Goal: Information Seeking & Learning: Learn about a topic

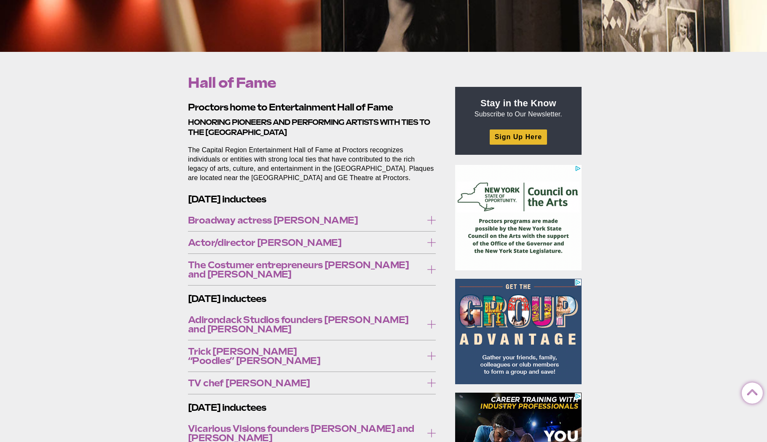
scroll to position [222, 0]
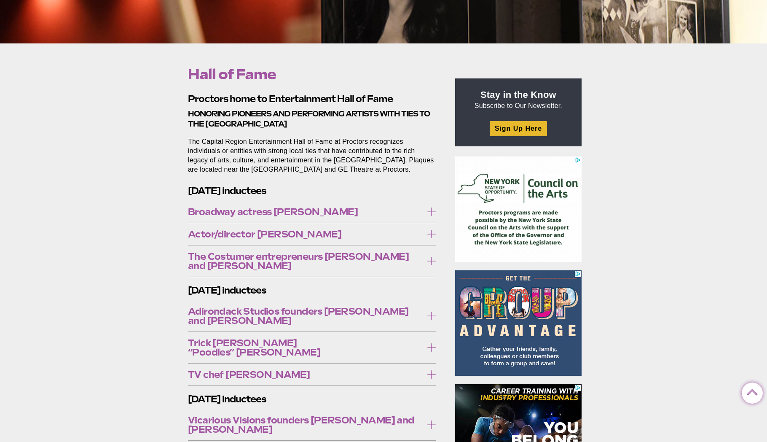
click at [430, 216] on icon at bounding box center [431, 211] width 8 height 8
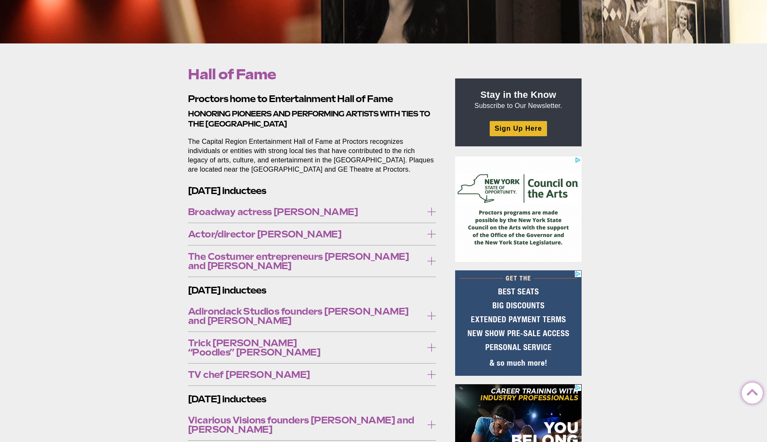
click at [430, 216] on icon at bounding box center [431, 211] width 8 height 8
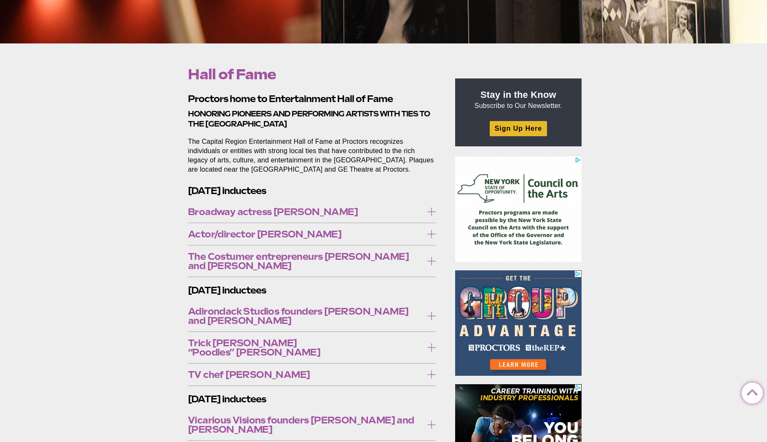
click at [433, 238] on icon at bounding box center [431, 234] width 8 height 8
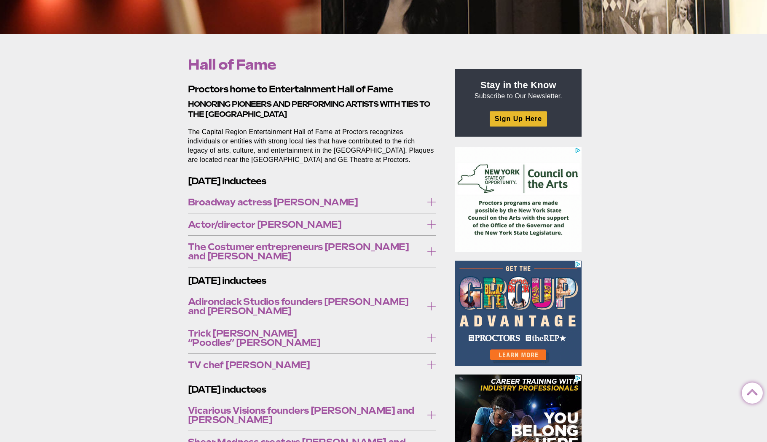
scroll to position [232, 0]
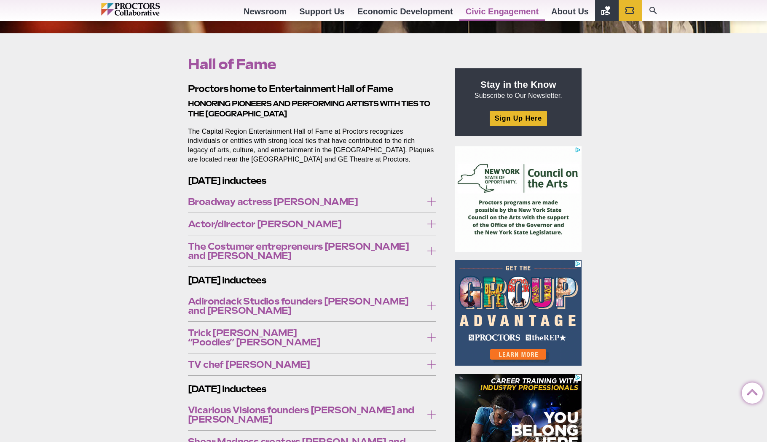
click at [427, 255] on icon at bounding box center [431, 251] width 8 height 8
click at [428, 255] on icon at bounding box center [431, 251] width 8 height 8
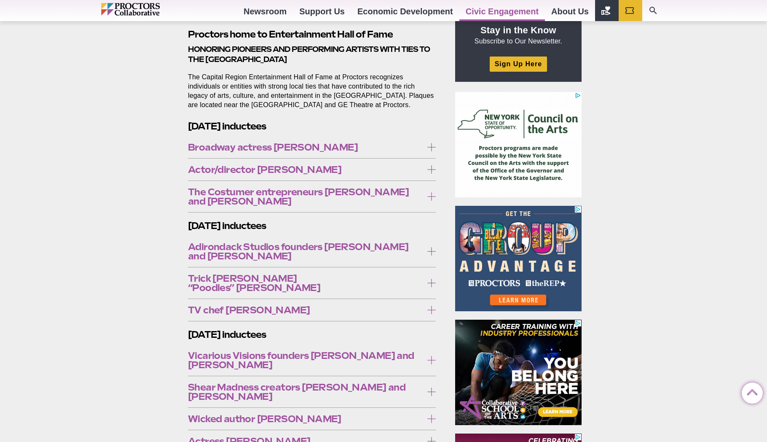
scroll to position [295, 0]
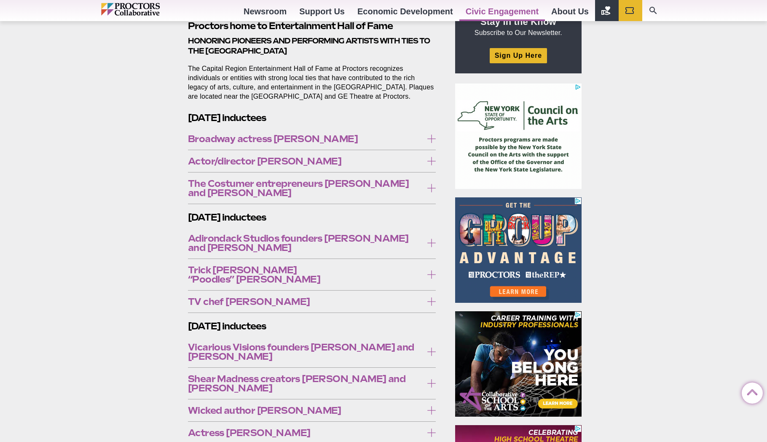
click at [429, 247] on icon at bounding box center [431, 243] width 8 height 8
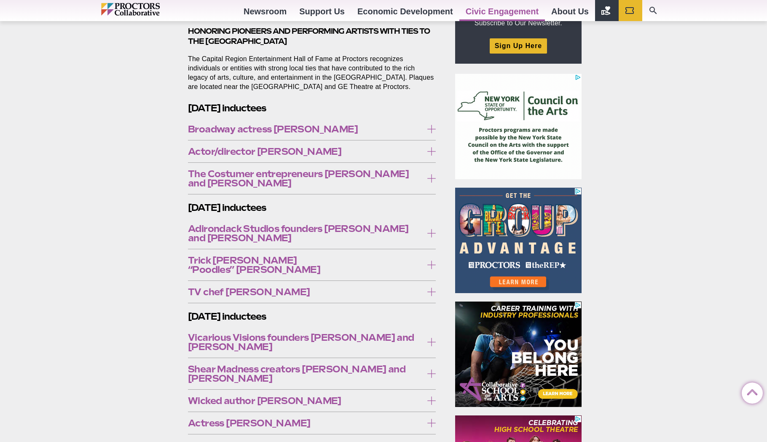
scroll to position [306, 0]
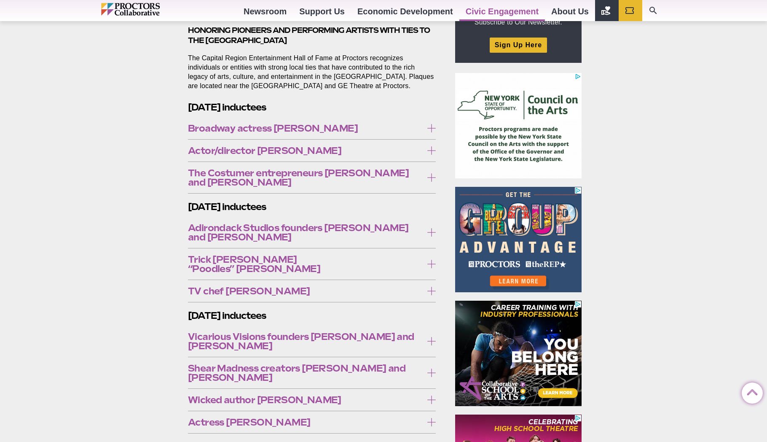
click at [430, 268] on icon at bounding box center [431, 264] width 8 height 8
click at [432, 295] on icon at bounding box center [431, 291] width 8 height 8
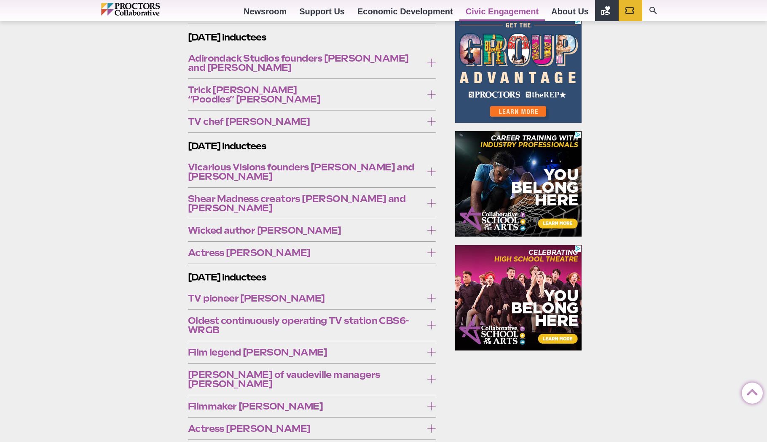
scroll to position [476, 0]
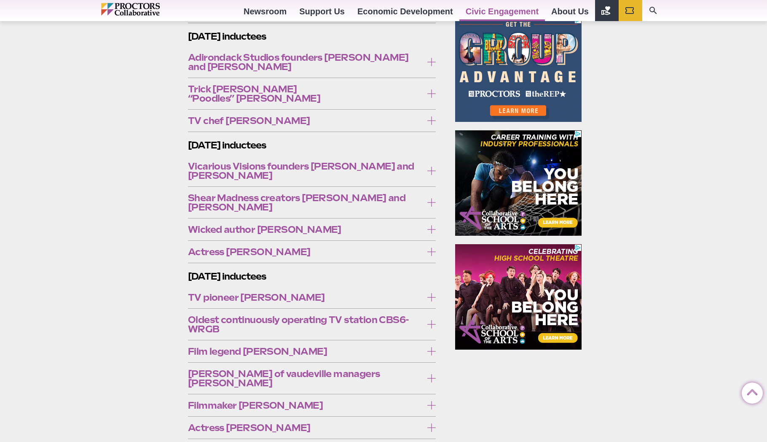
click at [430, 125] on icon at bounding box center [431, 120] width 8 height 8
click at [427, 181] on label "Vicarious Visions founders [PERSON_NAME] and [PERSON_NAME]" at bounding box center [312, 170] width 248 height 25
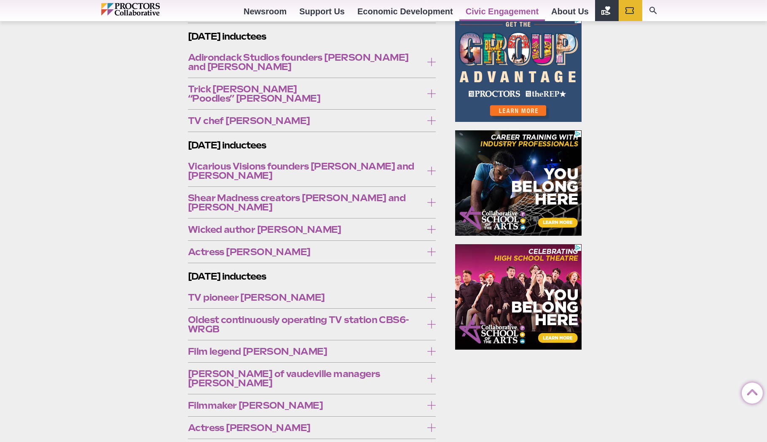
click at [427, 207] on icon at bounding box center [431, 202] width 8 height 8
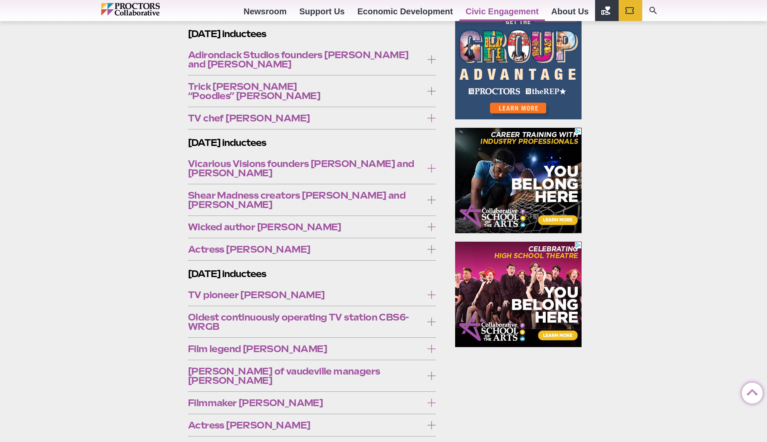
scroll to position [479, 0]
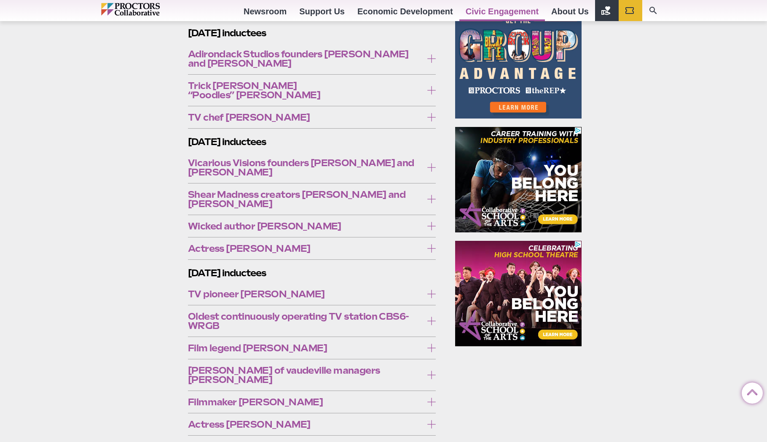
click at [431, 230] on icon at bounding box center [431, 226] width 8 height 8
click at [430, 230] on icon at bounding box center [431, 226] width 8 height 8
click at [431, 252] on icon at bounding box center [431, 248] width 8 height 8
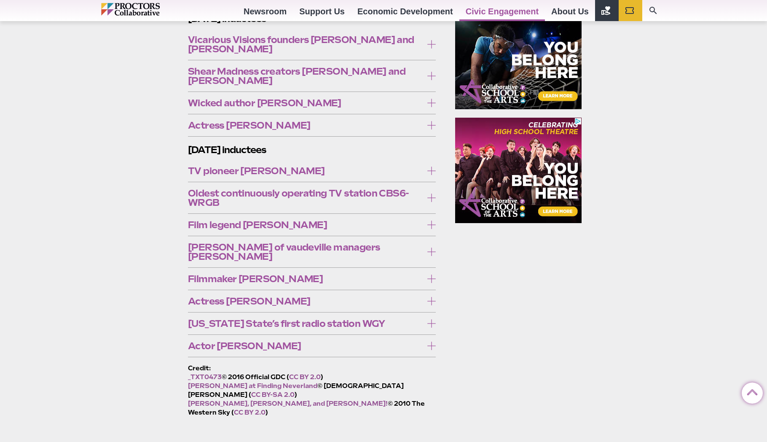
scroll to position [596, 0]
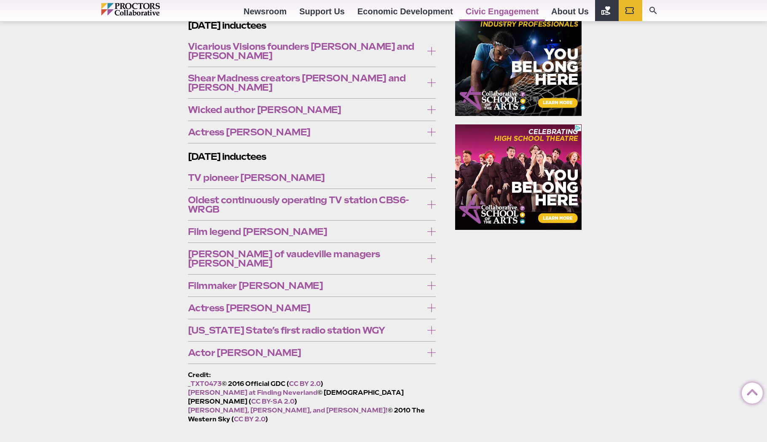
click at [431, 136] on icon at bounding box center [431, 132] width 8 height 8
click at [429, 182] on icon at bounding box center [431, 177] width 8 height 8
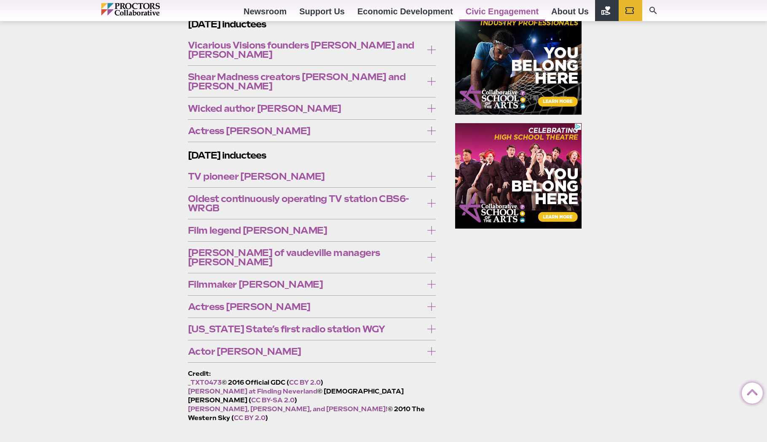
scroll to position [597, 0]
click at [435, 207] on icon at bounding box center [431, 203] width 8 height 8
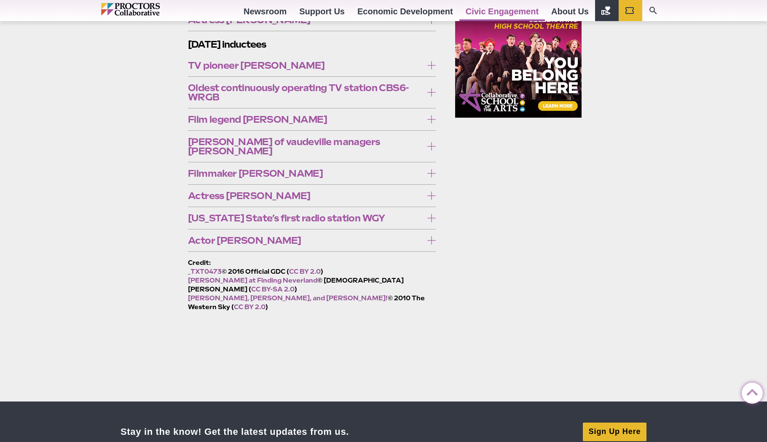
scroll to position [709, 0]
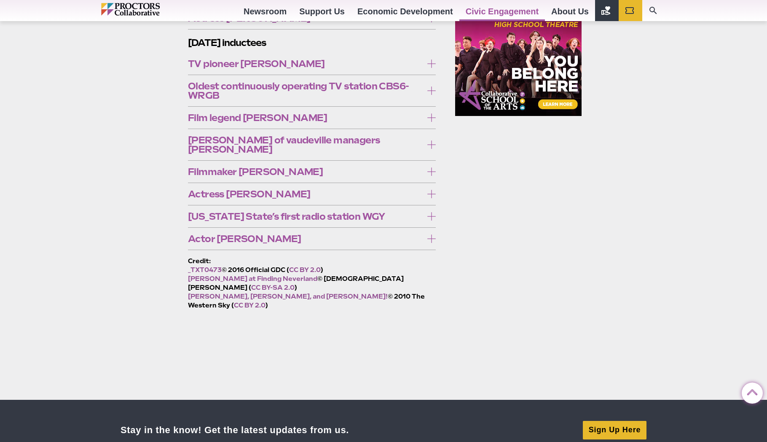
click at [429, 95] on icon at bounding box center [431, 90] width 8 height 8
click at [432, 122] on icon at bounding box center [431, 117] width 8 height 8
click at [432, 149] on icon at bounding box center [431, 144] width 8 height 8
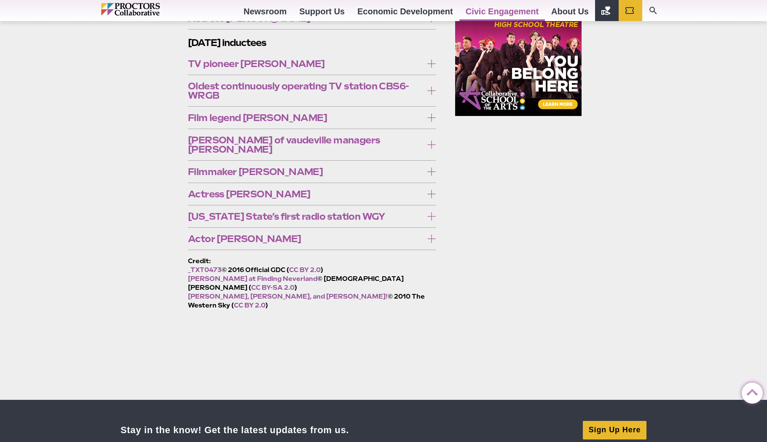
click at [430, 176] on icon at bounding box center [431, 171] width 8 height 8
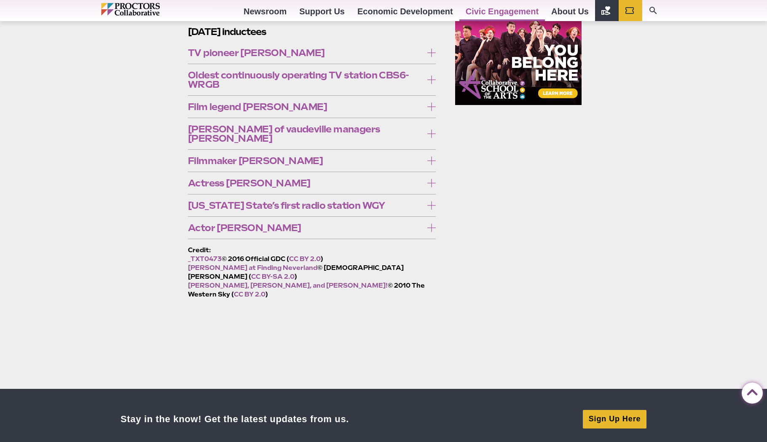
scroll to position [721, 0]
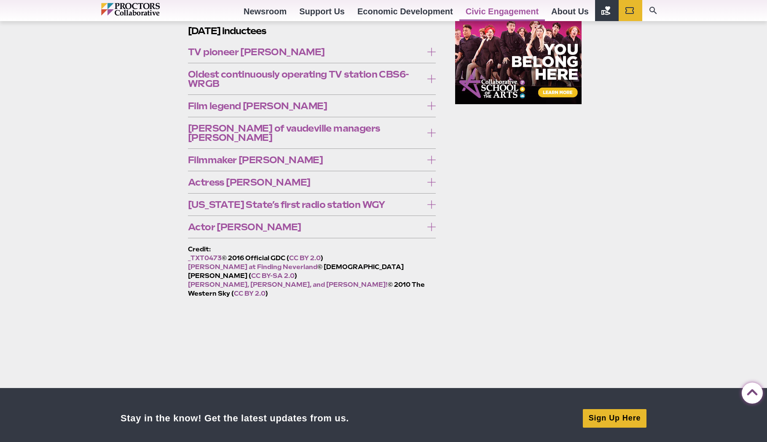
click at [431, 164] on icon at bounding box center [431, 160] width 8 height 8
click at [430, 186] on icon at bounding box center [431, 182] width 8 height 8
click at [432, 186] on icon at bounding box center [431, 182] width 8 height 8
click at [430, 186] on icon at bounding box center [431, 182] width 8 height 8
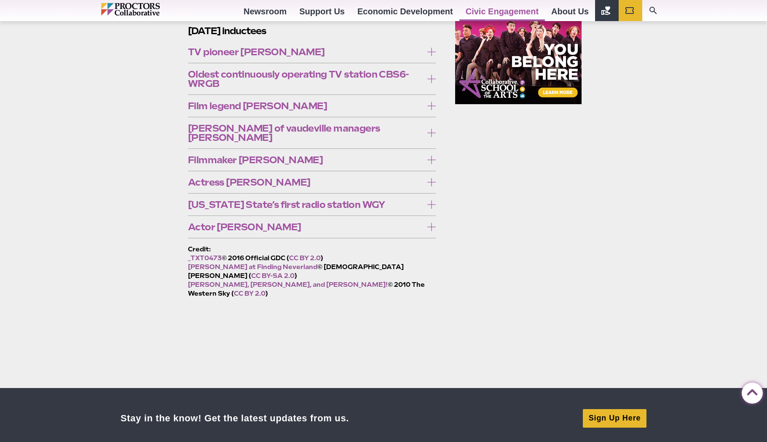
click at [430, 186] on icon at bounding box center [431, 182] width 8 height 8
click at [432, 186] on icon at bounding box center [431, 182] width 8 height 8
click at [424, 212] on label "[US_STATE] State’s first radio station WGY" at bounding box center [312, 205] width 248 height 16
click at [430, 231] on icon at bounding box center [431, 227] width 8 height 8
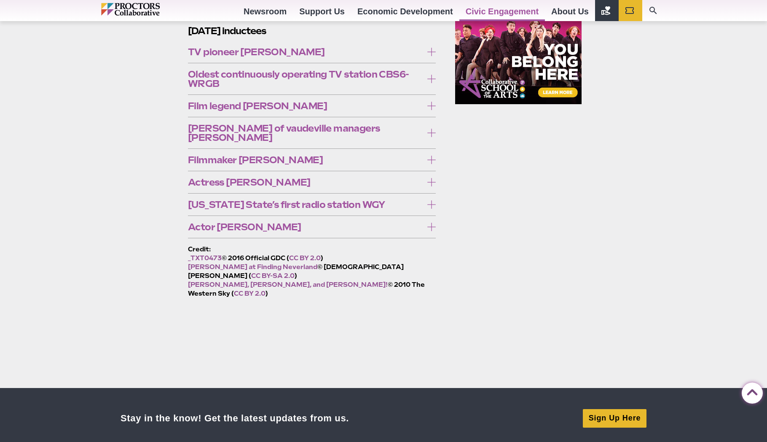
click at [430, 231] on icon at bounding box center [431, 227] width 8 height 8
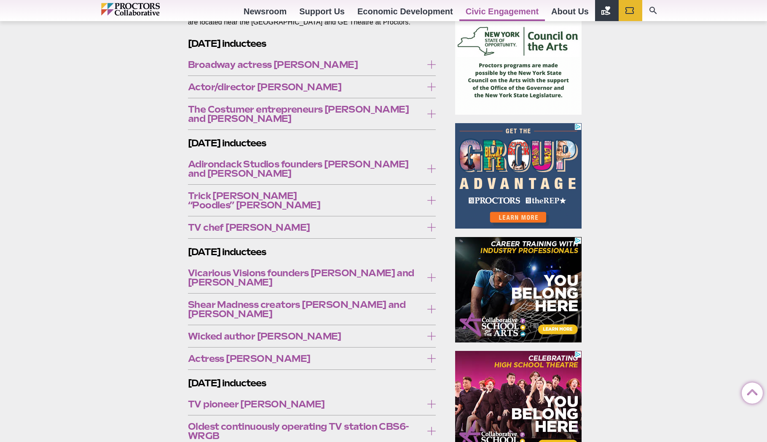
scroll to position [378, 0]
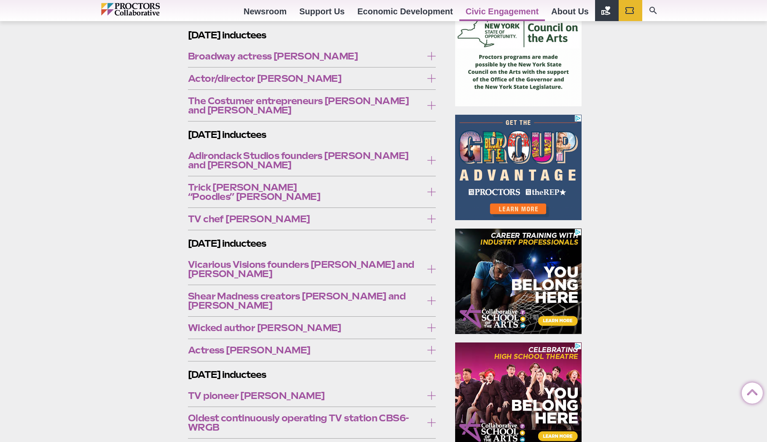
click at [423, 226] on label "TV chef [PERSON_NAME]" at bounding box center [312, 219] width 248 height 16
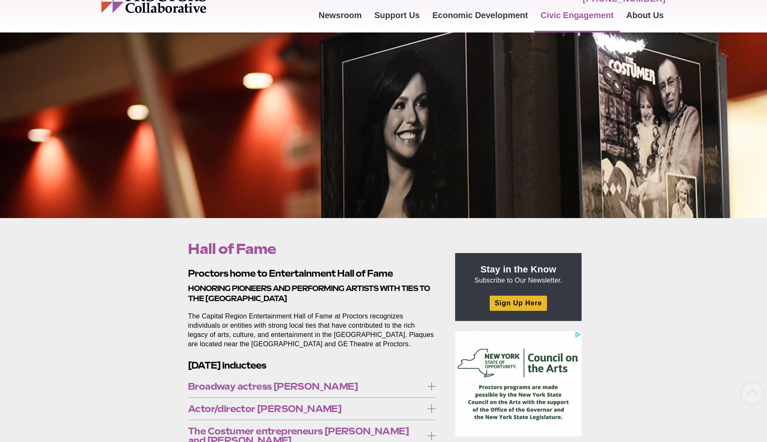
scroll to position [0, 0]
